Goal: Transaction & Acquisition: Purchase product/service

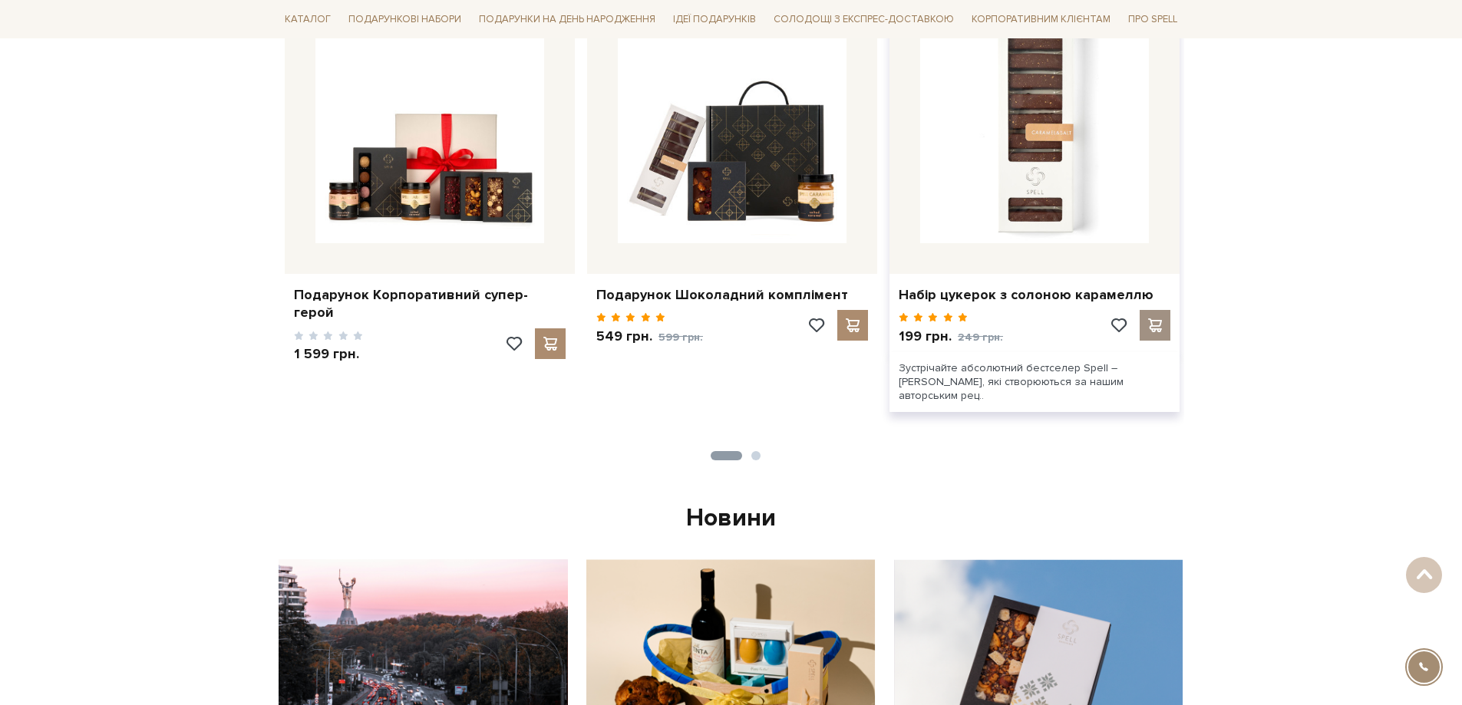
click at [1158, 318] on div at bounding box center [1155, 325] width 31 height 31
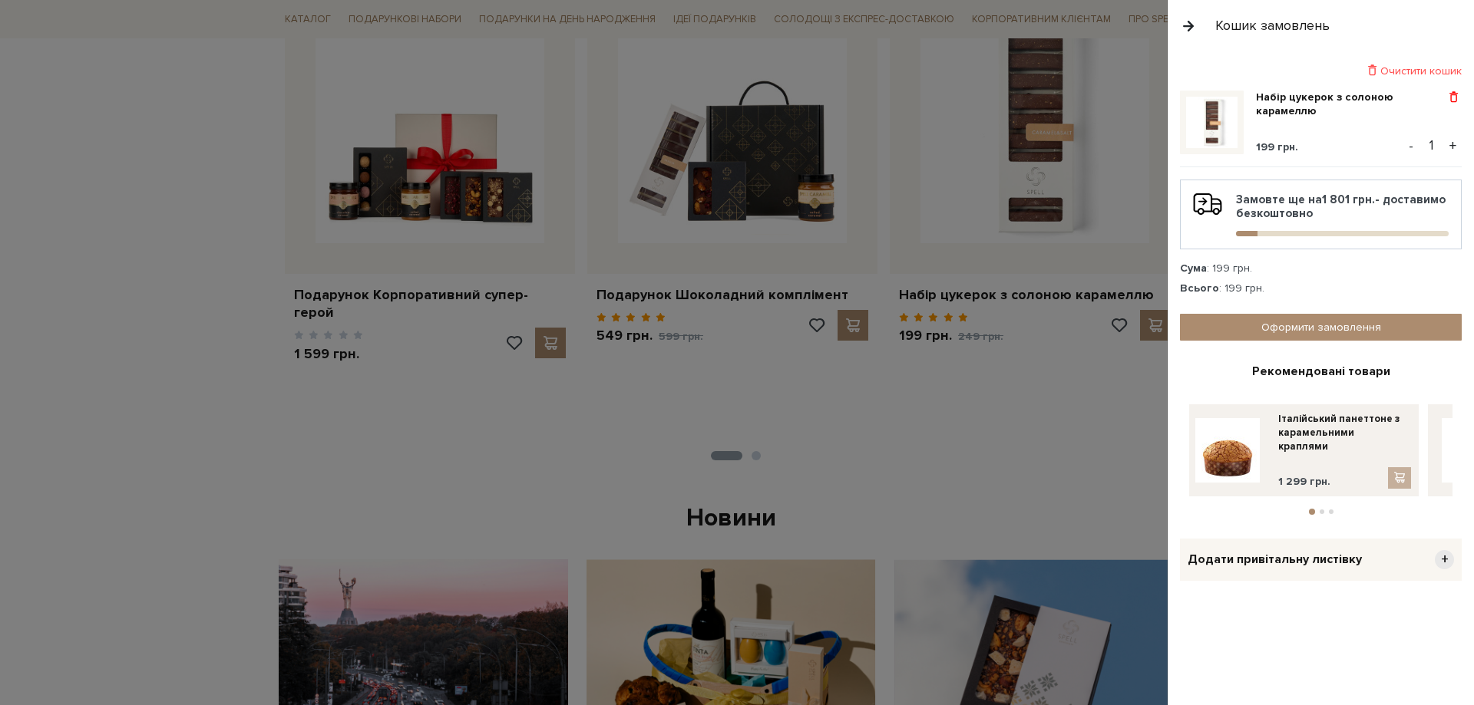
click at [1455, 97] on span at bounding box center [1454, 98] width 16 height 14
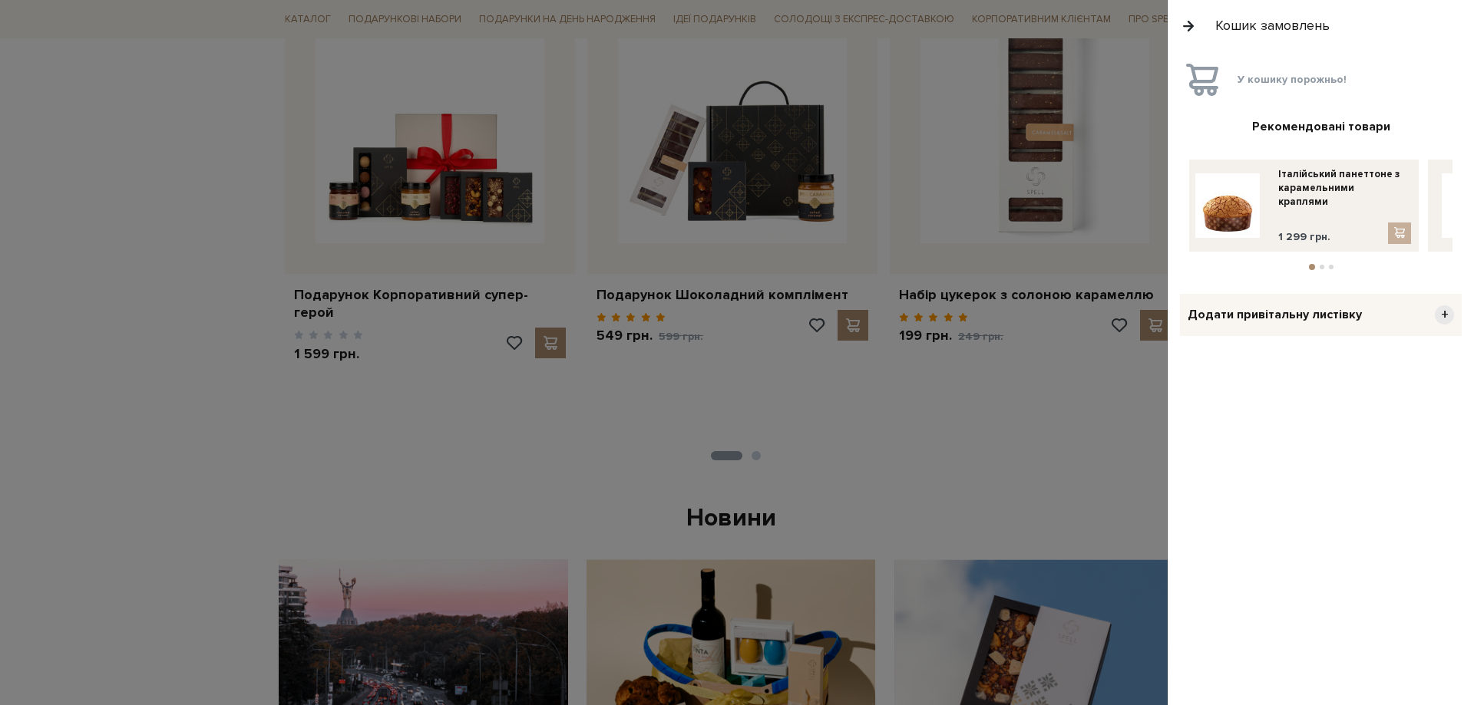
click at [1187, 28] on button "button" at bounding box center [1188, 25] width 17 height 27
